Goal: Information Seeking & Learning: Learn about a topic

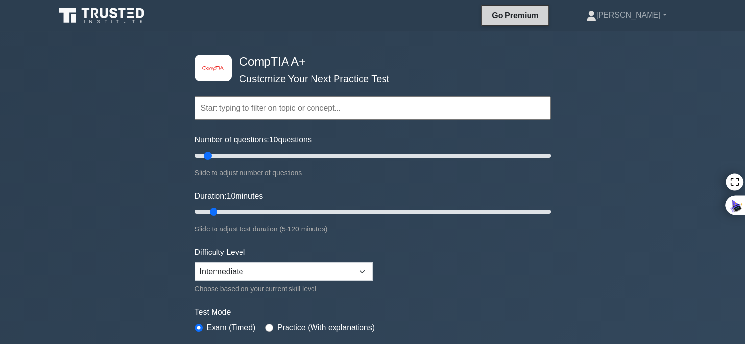
click at [543, 13] on link "Go Premium" at bounding box center [515, 15] width 58 height 12
click at [63, 60] on div "image/svg+xml CompTIA A+ Customize Your Next Practice Test Topics Hardware Oper…" at bounding box center [372, 310] width 745 height 558
click at [93, 13] on icon at bounding box center [95, 13] width 8 height 10
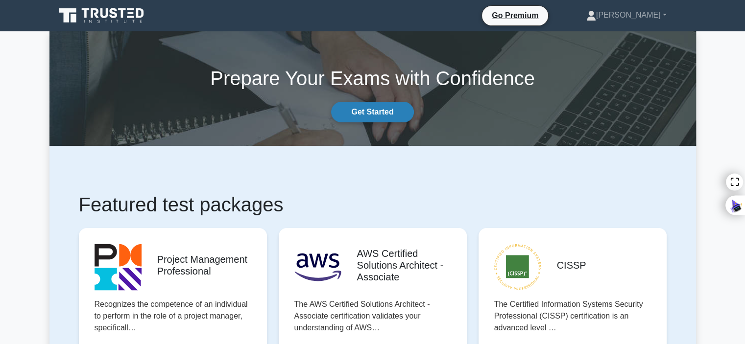
click at [382, 113] on link "Get Started" at bounding box center [372, 112] width 82 height 21
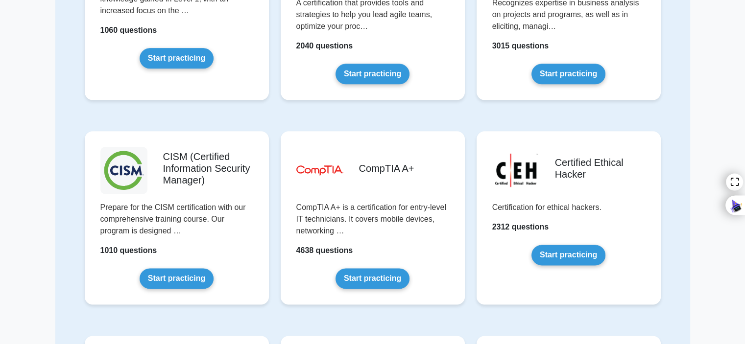
scroll to position [1197, 0]
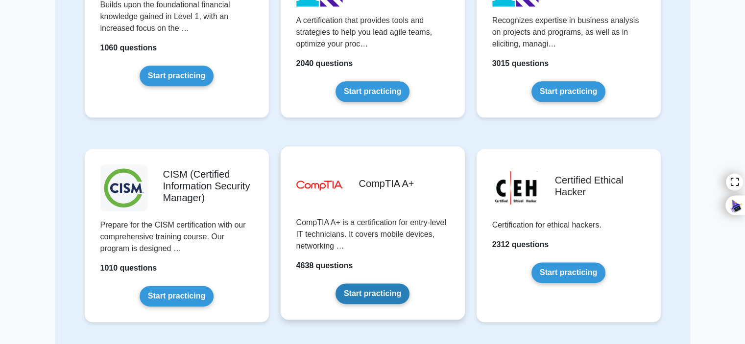
click at [361, 291] on link "Start practicing" at bounding box center [372, 293] width 74 height 21
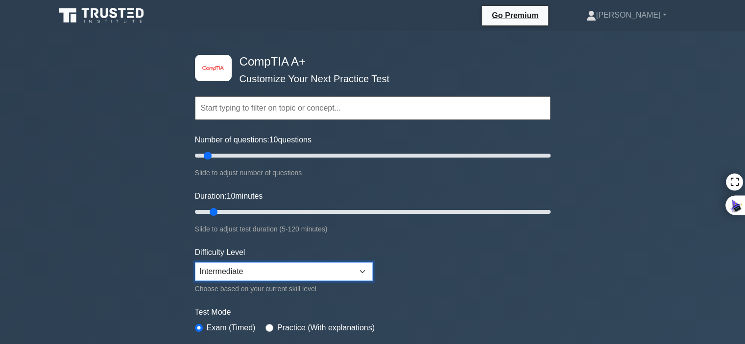
click at [329, 264] on select "Beginner Intermediate Expert" at bounding box center [284, 271] width 178 height 19
click at [118, 12] on icon at bounding box center [102, 15] width 94 height 19
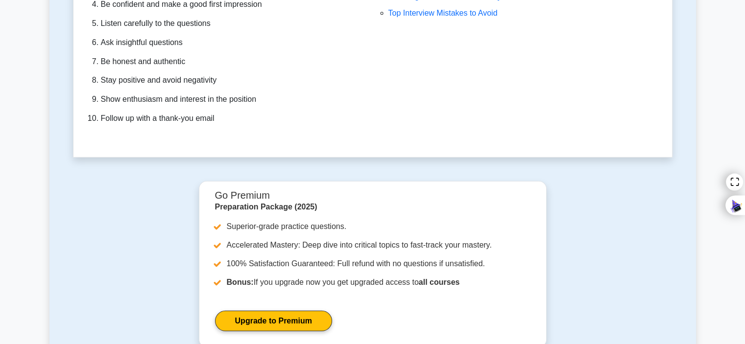
scroll to position [2977, 0]
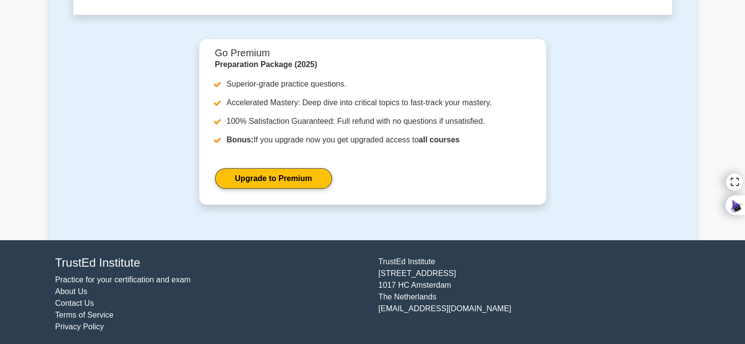
click at [69, 287] on link "About Us" at bounding box center [71, 291] width 32 height 8
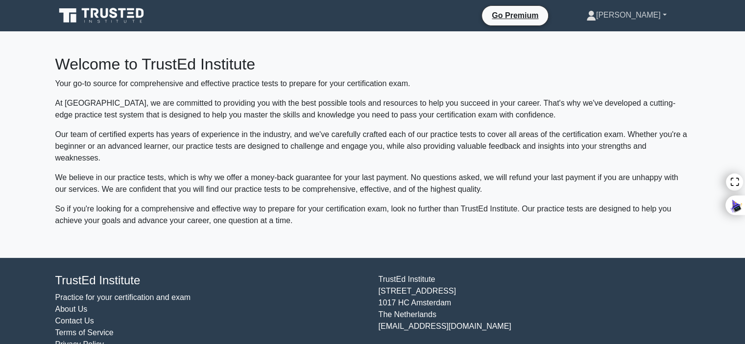
click at [666, 17] on link "[PERSON_NAME]" at bounding box center [626, 15] width 127 height 20
click at [96, 20] on icon at bounding box center [102, 15] width 94 height 19
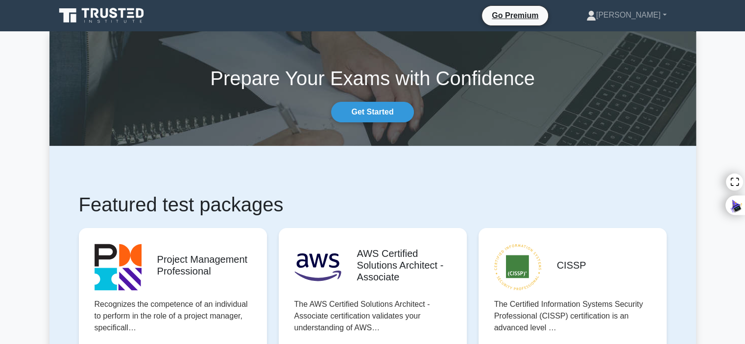
drag, startPoint x: 744, startPoint y: 19, endPoint x: 750, endPoint y: 60, distance: 41.6
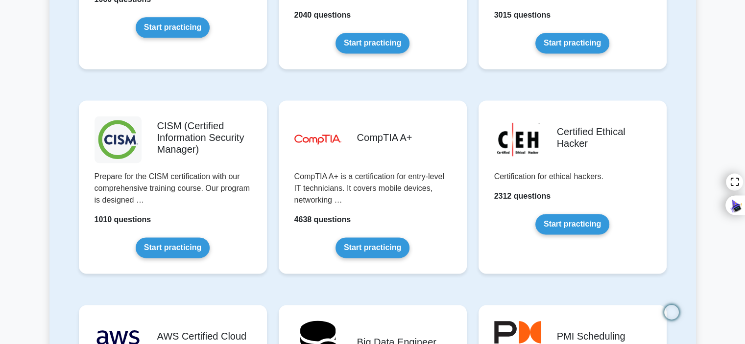
scroll to position [1380, 0]
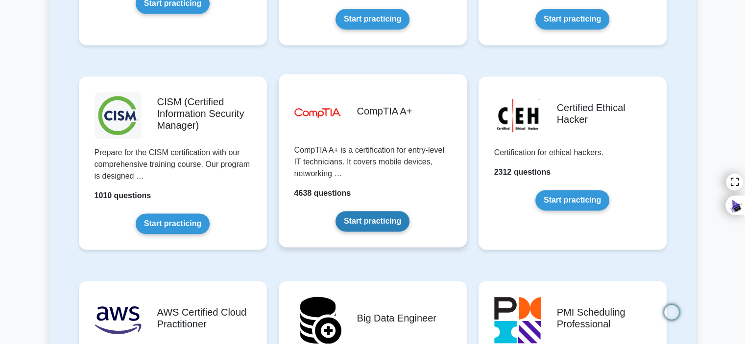
click at [347, 211] on link "Start practicing" at bounding box center [372, 221] width 74 height 21
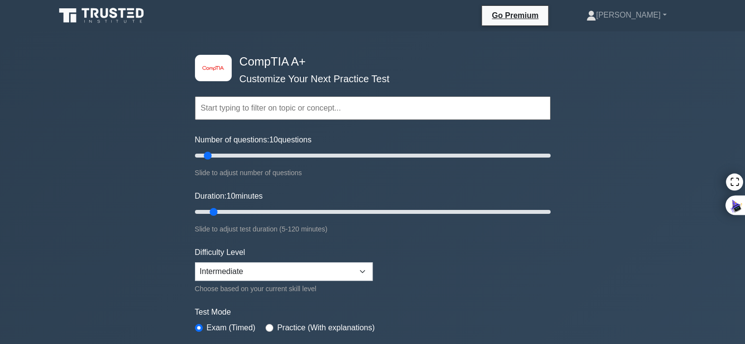
click at [384, 24] on div "Go Premium [PERSON_NAME] Profile Settings Profile Settings Go Premium [PERSON_N…" at bounding box center [423, 15] width 533 height 21
